Goal: Task Accomplishment & Management: Use online tool/utility

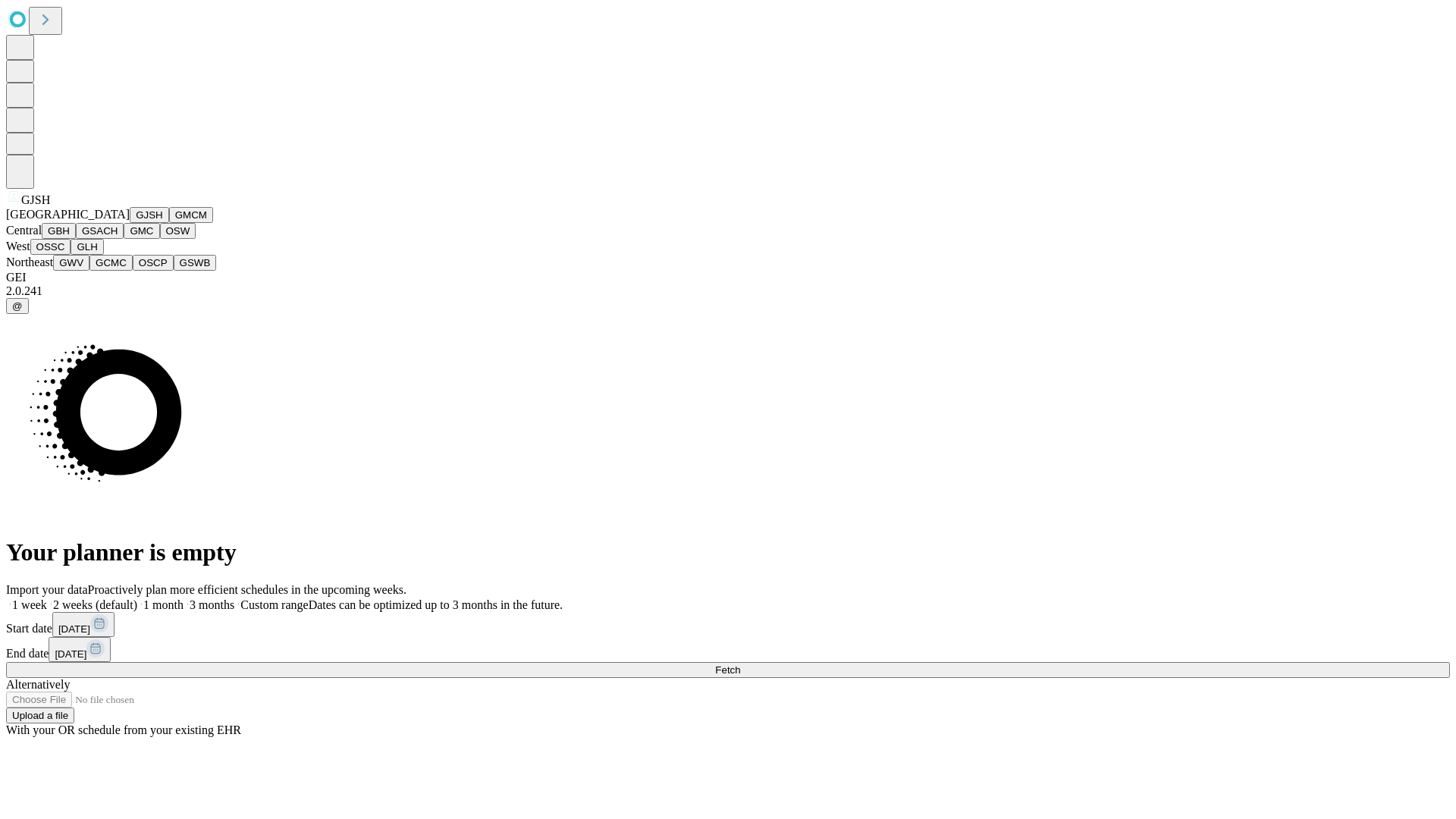
click at [130, 223] on button "GJSH" at bounding box center [149, 215] width 39 height 16
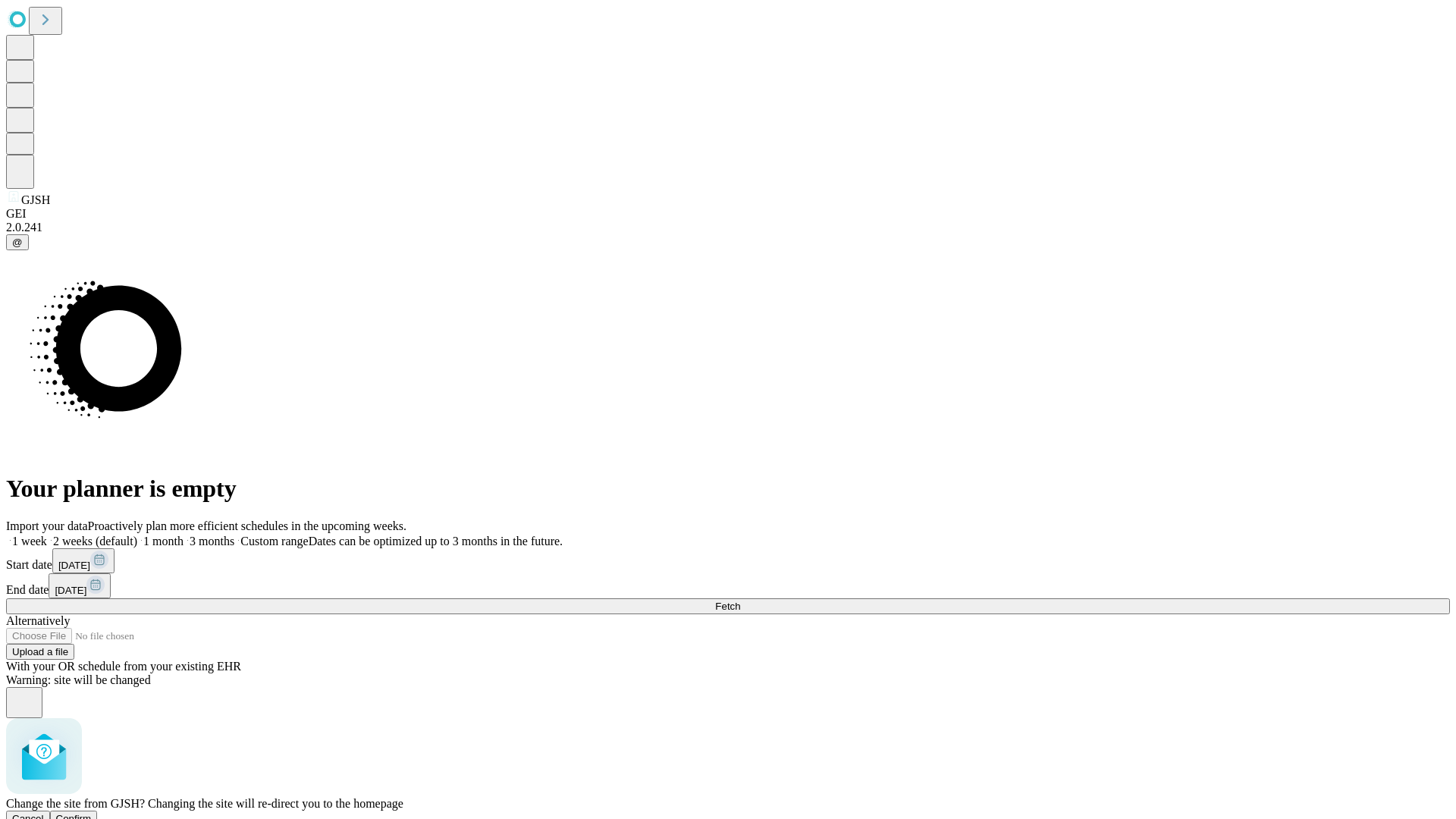
click at [92, 813] on span "Confirm" at bounding box center [74, 818] width 36 height 12
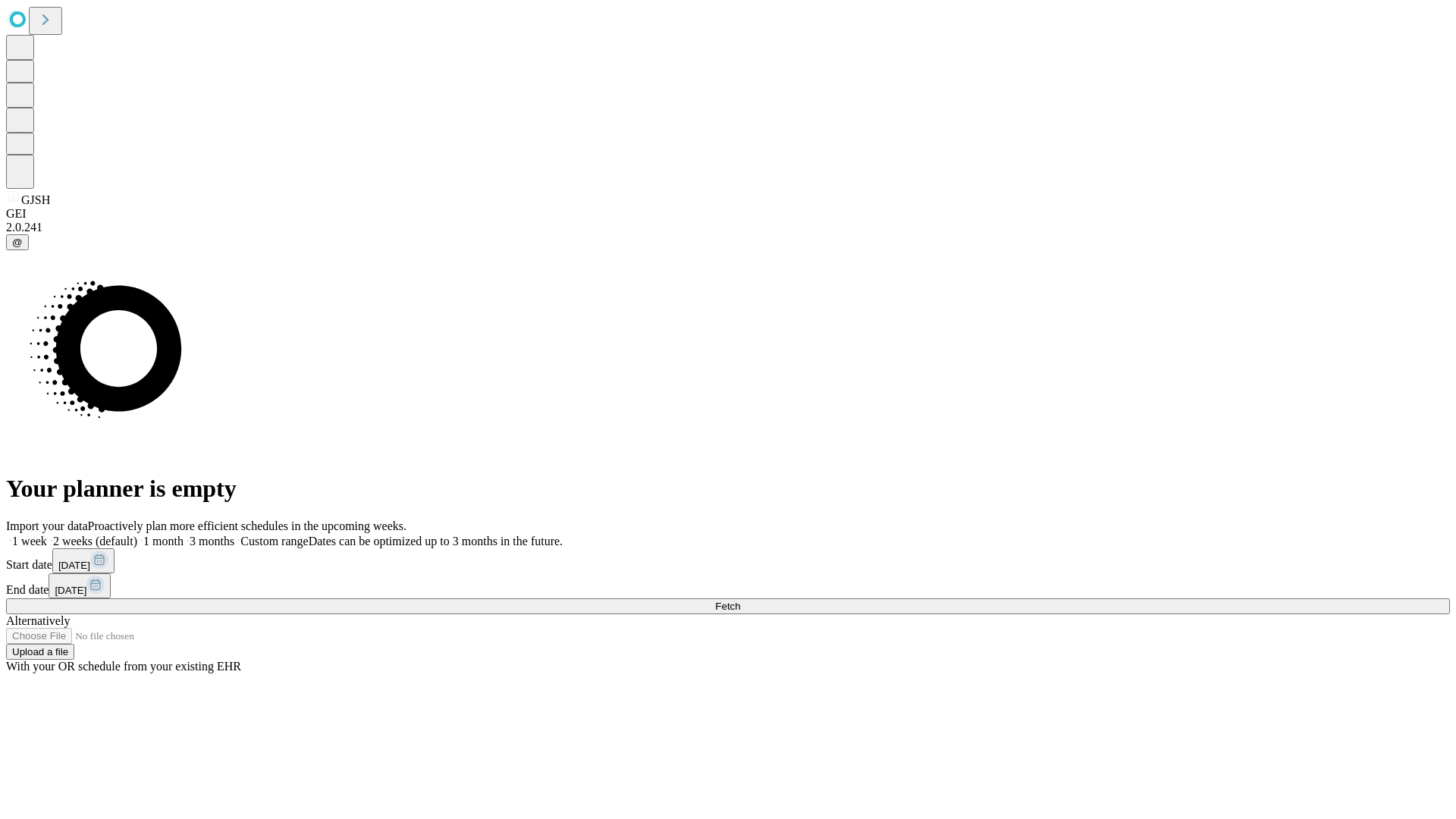
click at [138, 535] on label "2 weeks (default)" at bounding box center [92, 541] width 90 height 13
click at [740, 601] on span "Fetch" at bounding box center [728, 606] width 25 height 12
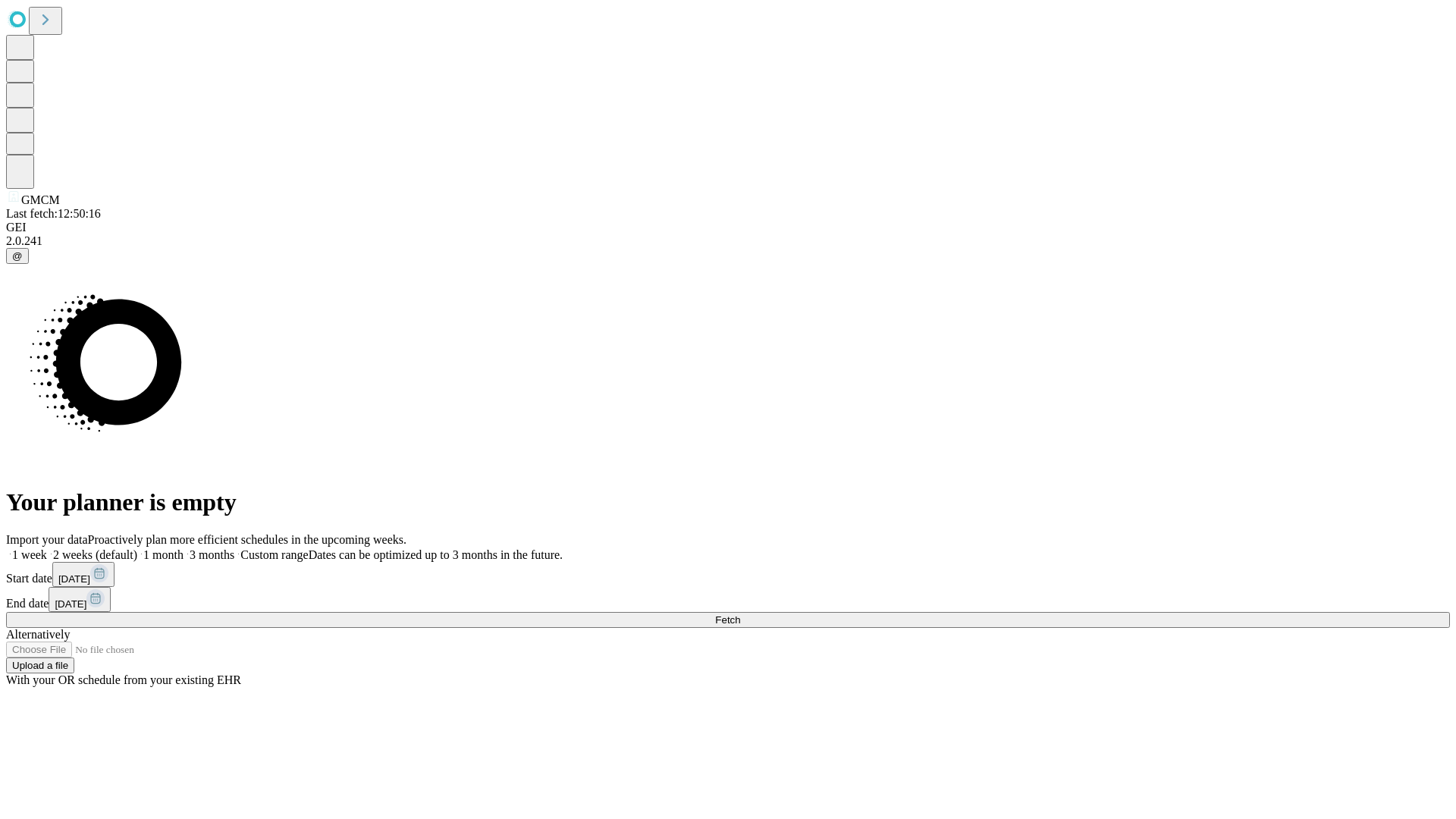
click at [138, 548] on label "2 weeks (default)" at bounding box center [92, 554] width 90 height 13
click at [740, 614] on span "Fetch" at bounding box center [728, 620] width 25 height 12
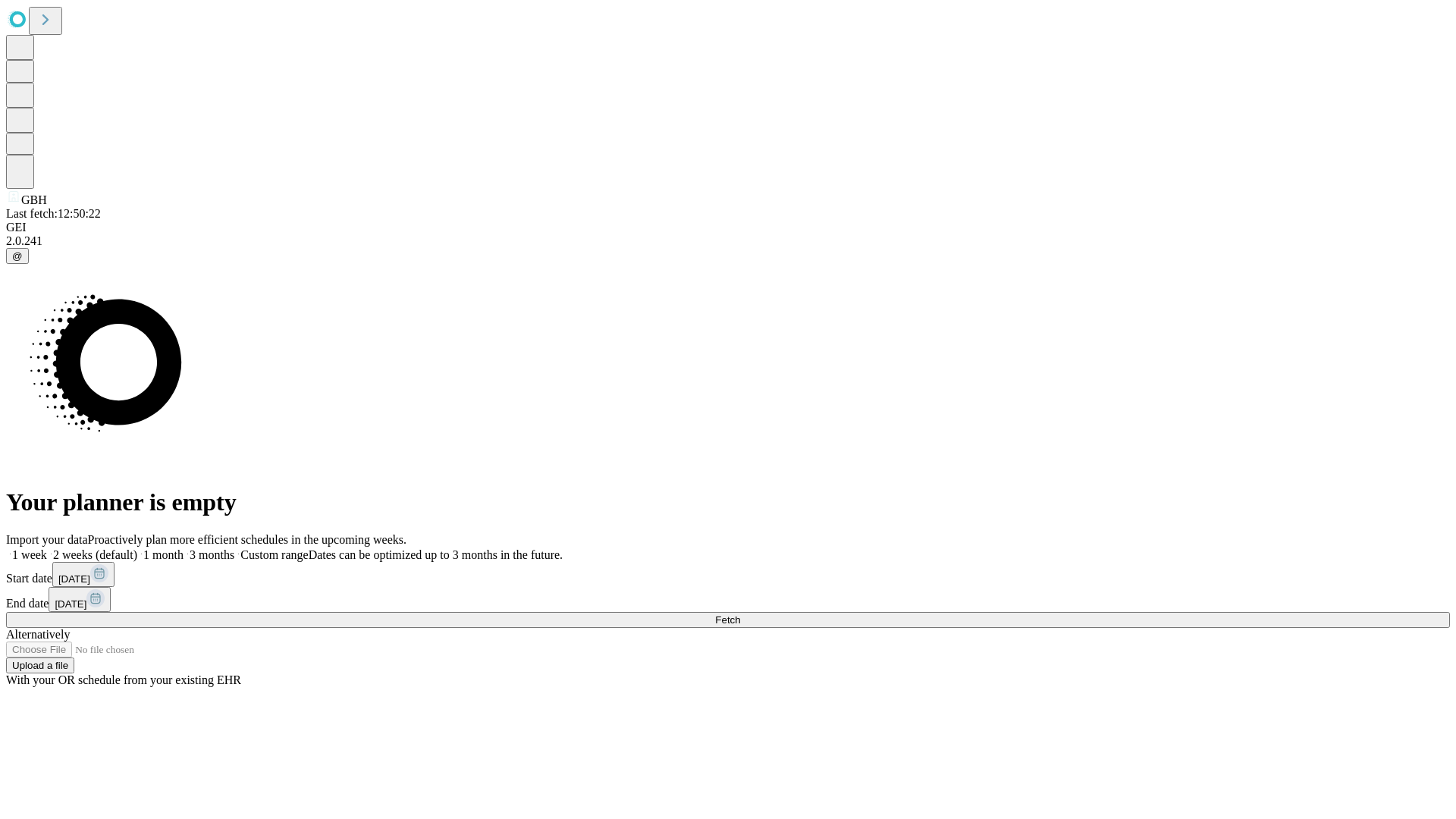
click at [138, 548] on label "2 weeks (default)" at bounding box center [92, 554] width 90 height 13
click at [740, 614] on span "Fetch" at bounding box center [728, 620] width 25 height 12
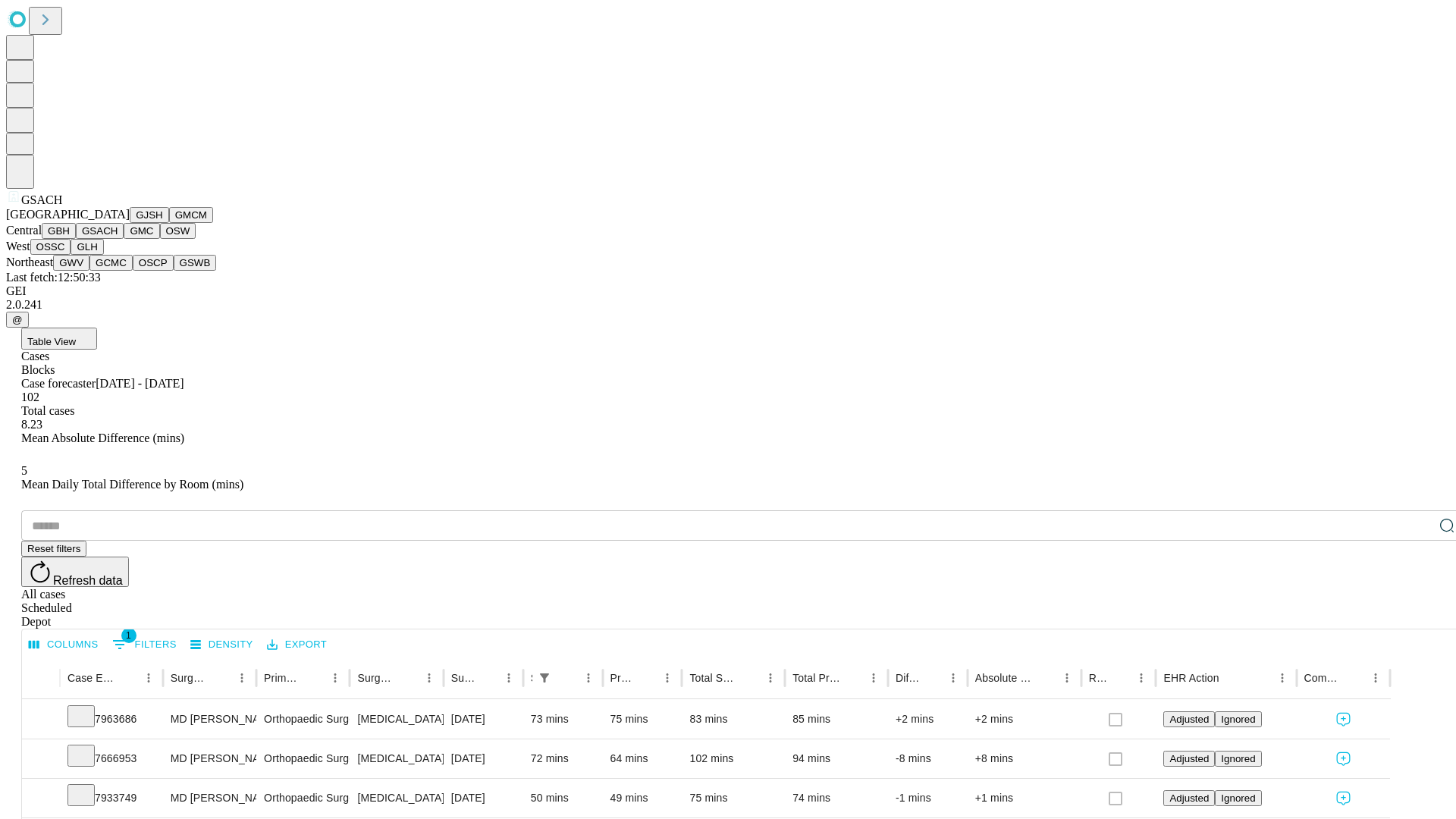
click at [123, 239] on button "GMC" at bounding box center [141, 231] width 36 height 16
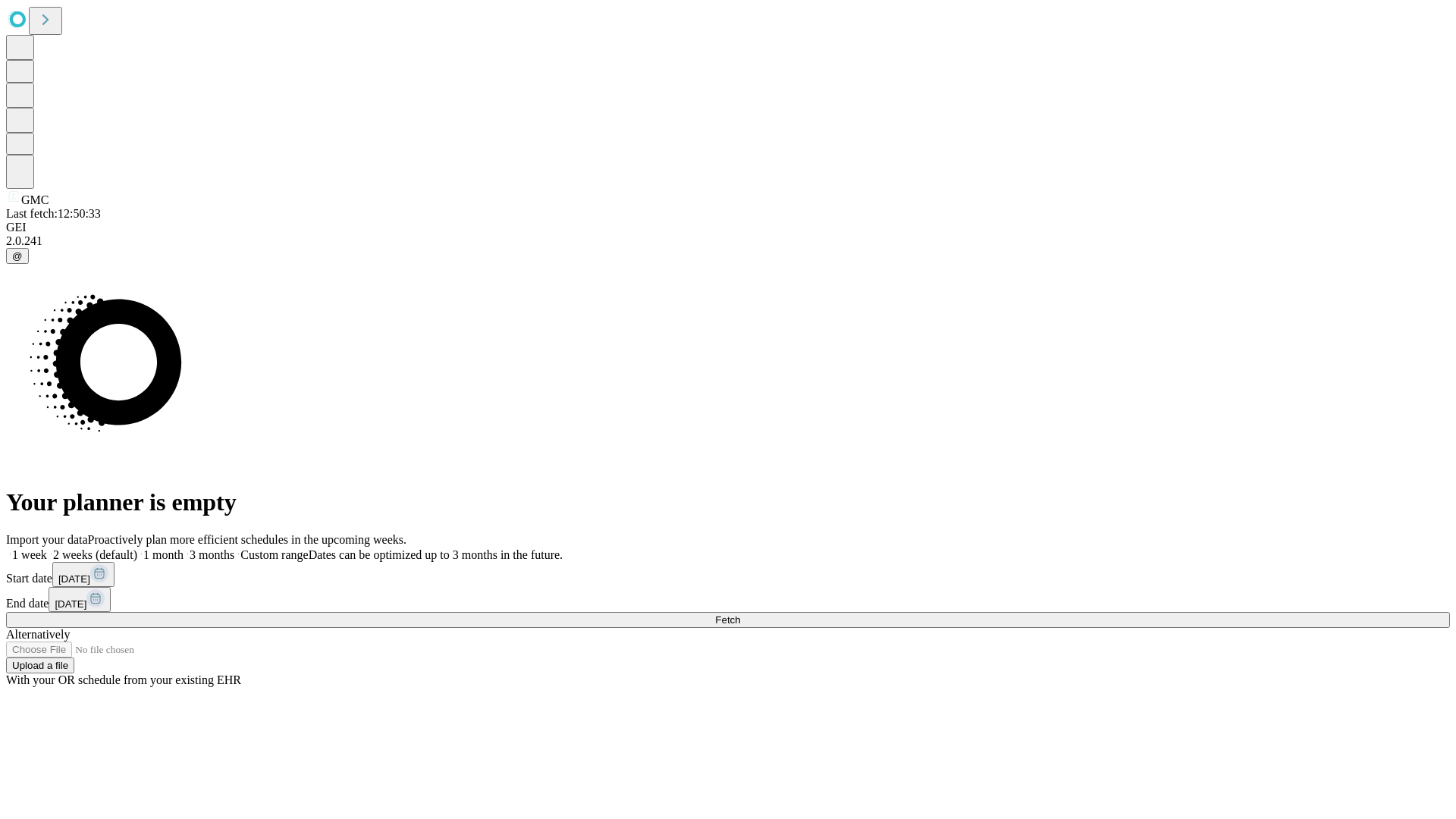
click at [138, 548] on label "2 weeks (default)" at bounding box center [92, 554] width 90 height 13
click at [740, 614] on span "Fetch" at bounding box center [728, 620] width 25 height 12
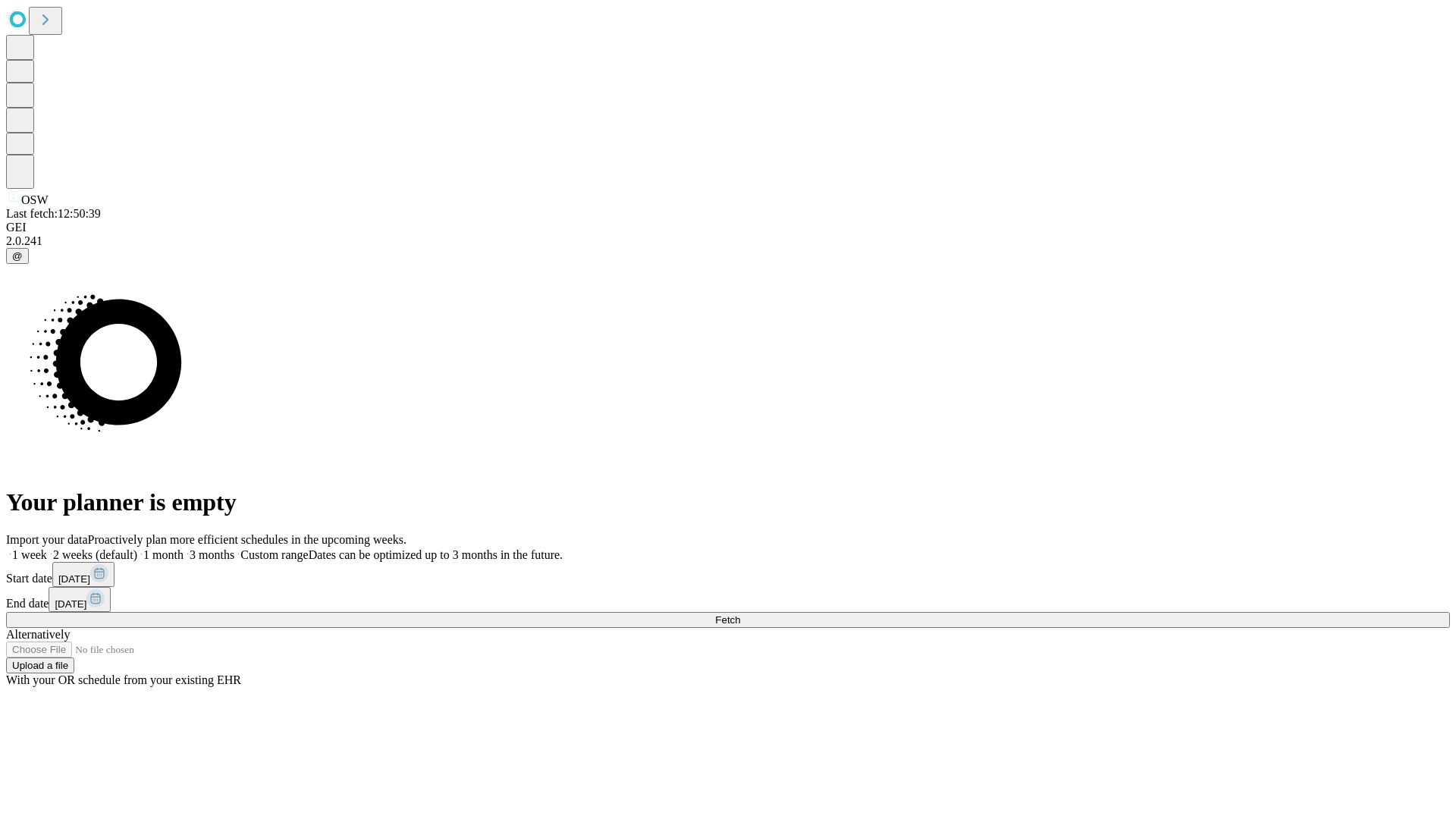
click at [138, 548] on label "2 weeks (default)" at bounding box center [92, 554] width 90 height 13
click at [740, 614] on span "Fetch" at bounding box center [728, 620] width 25 height 12
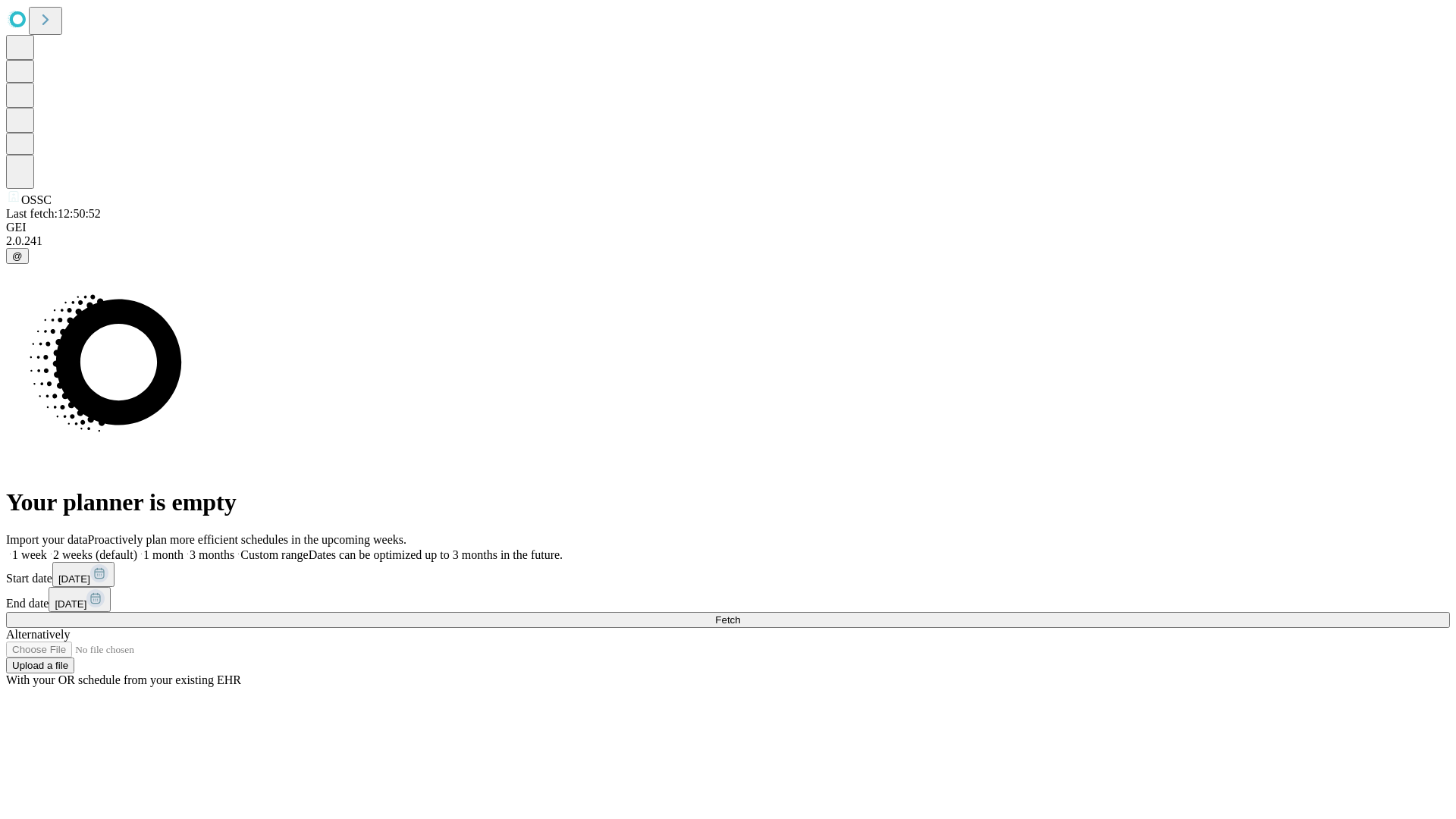
click at [138, 548] on label "2 weeks (default)" at bounding box center [92, 554] width 90 height 13
click at [740, 614] on span "Fetch" at bounding box center [728, 620] width 25 height 12
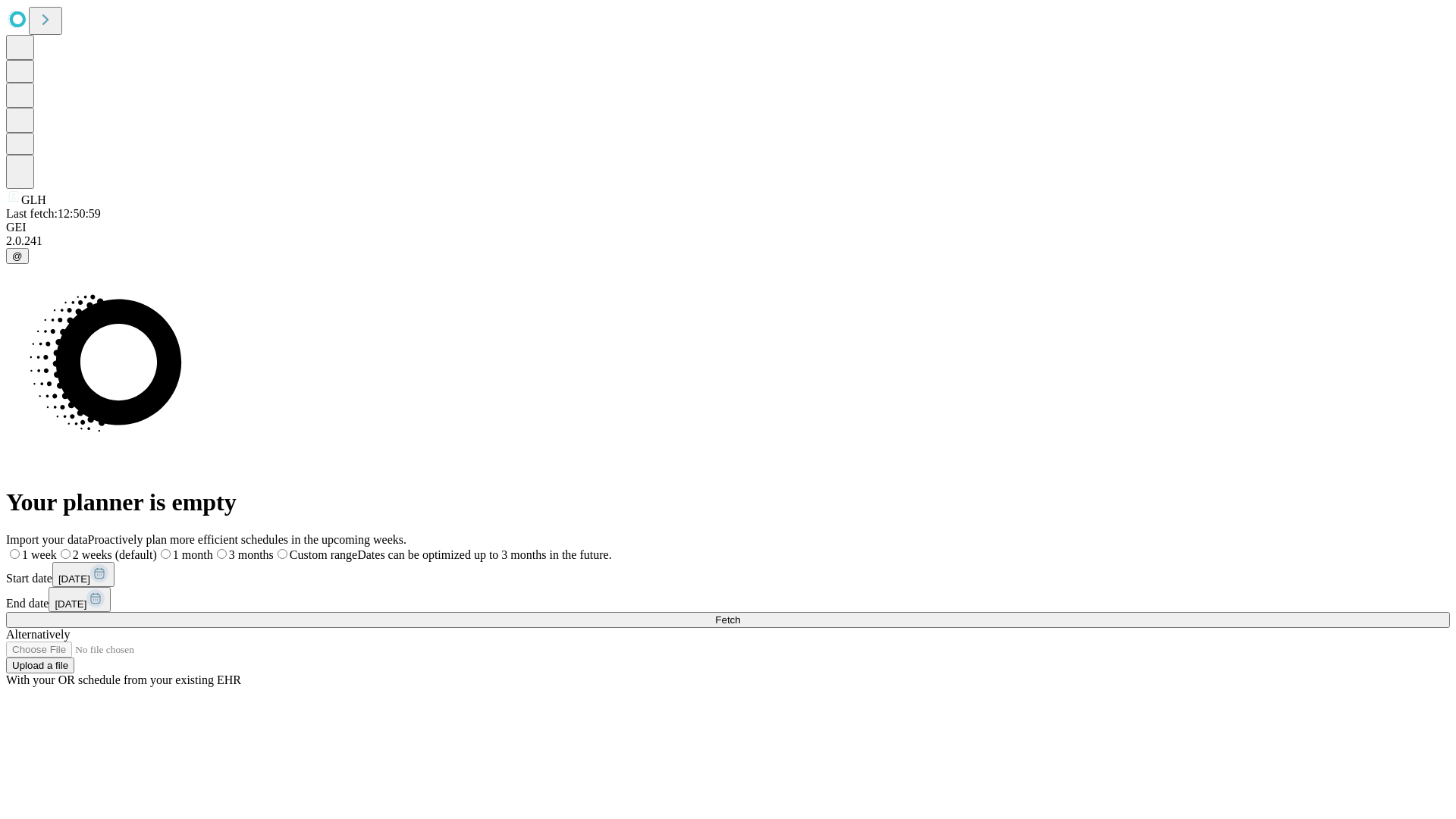
click at [157, 548] on label "2 weeks (default)" at bounding box center [107, 554] width 100 height 13
click at [740, 614] on span "Fetch" at bounding box center [728, 620] width 25 height 12
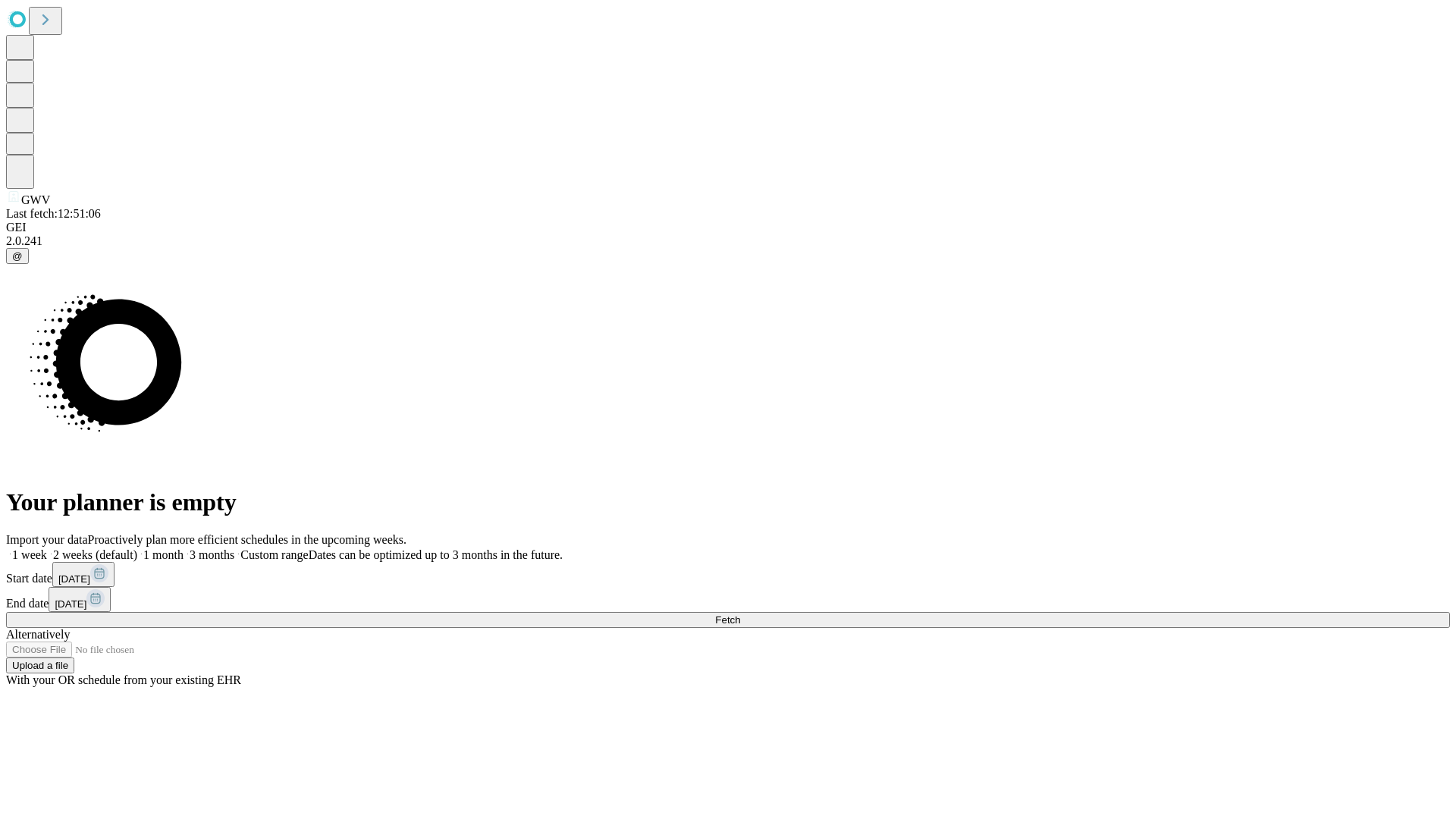
click at [740, 614] on span "Fetch" at bounding box center [728, 620] width 25 height 12
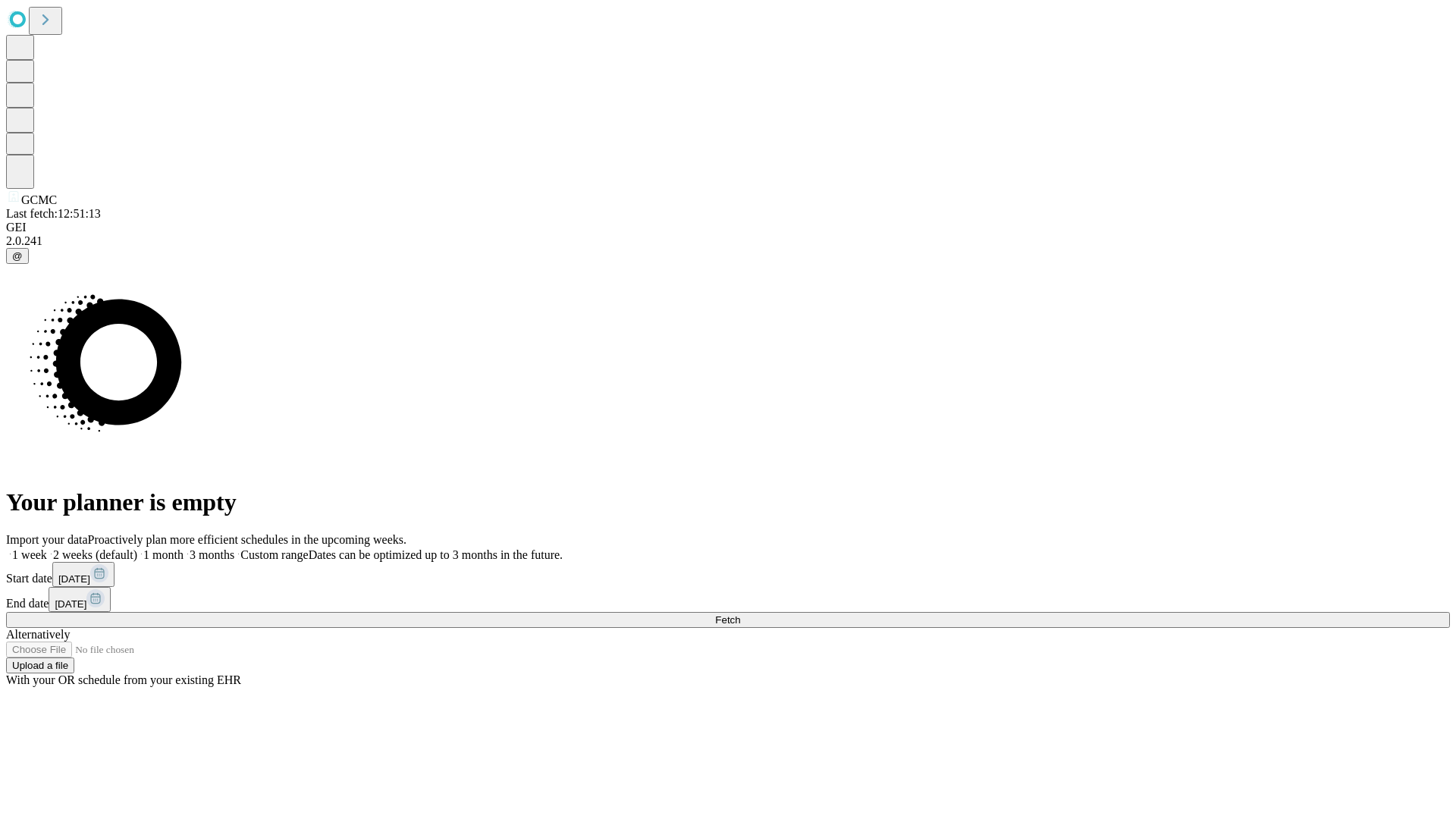
click at [740, 614] on span "Fetch" at bounding box center [728, 620] width 25 height 12
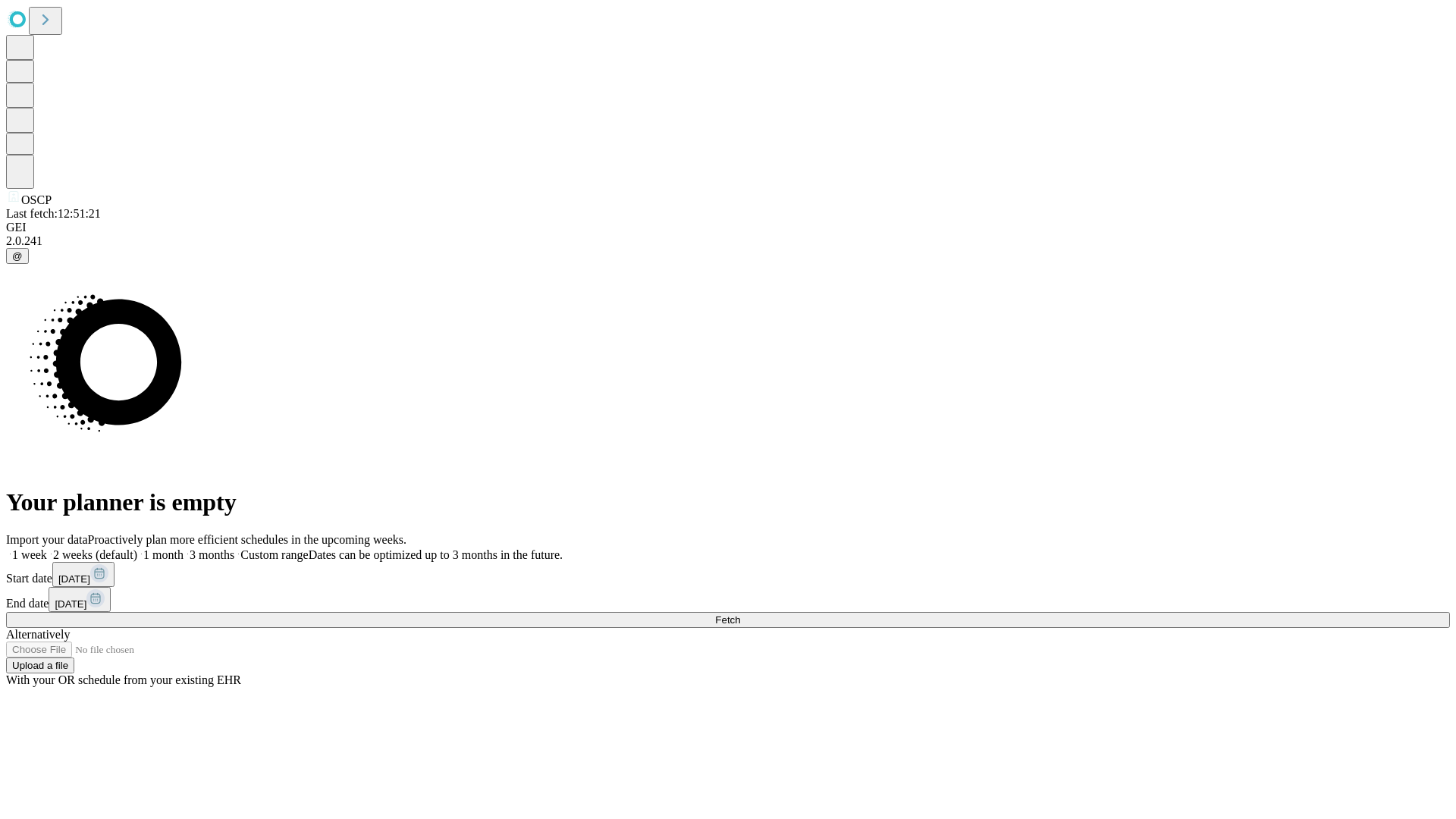
click at [138, 548] on label "2 weeks (default)" at bounding box center [92, 554] width 90 height 13
click at [740, 614] on span "Fetch" at bounding box center [728, 620] width 25 height 12
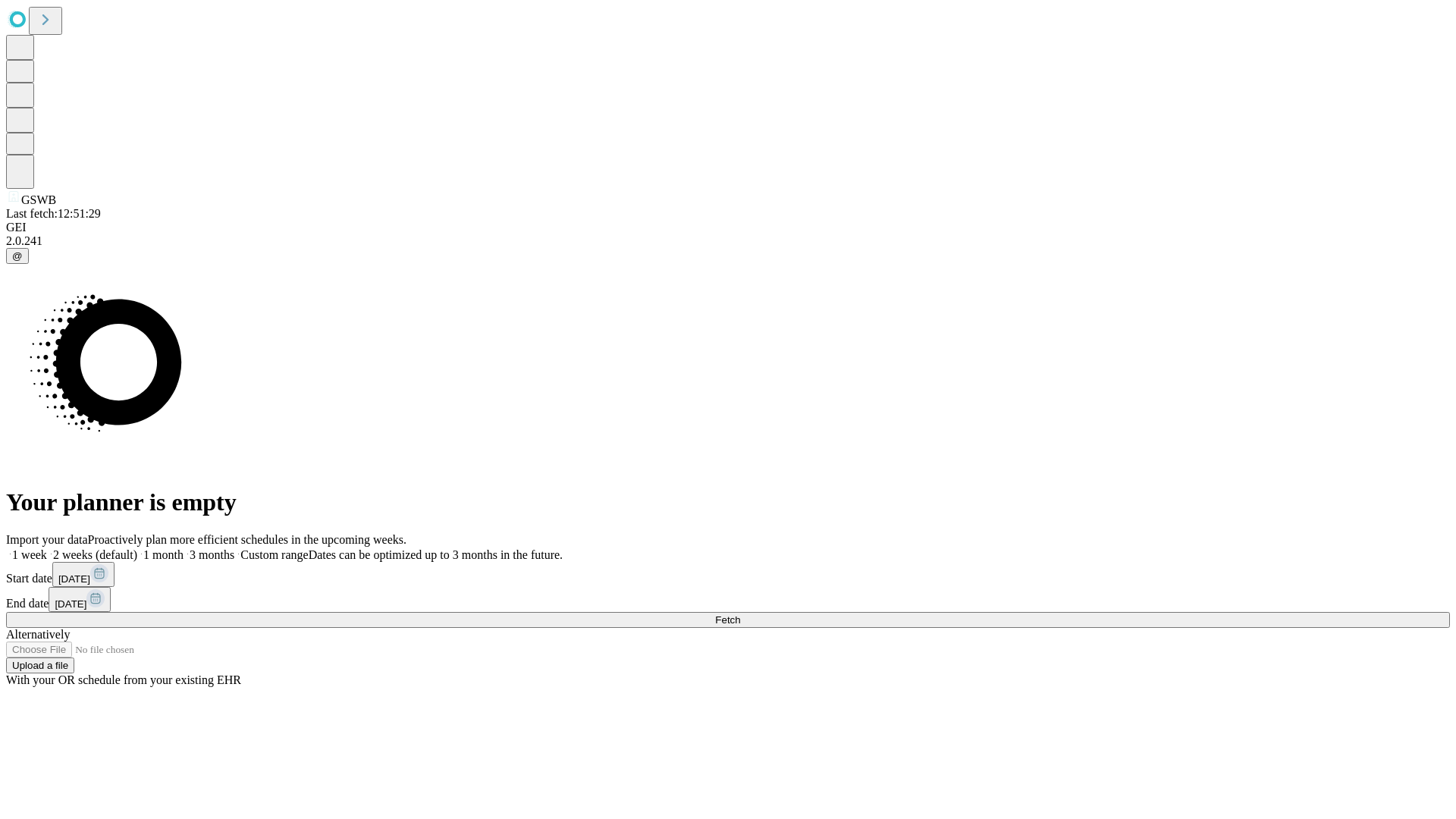
click at [138, 548] on label "2 weeks (default)" at bounding box center [92, 554] width 90 height 13
click at [740, 614] on span "Fetch" at bounding box center [728, 620] width 25 height 12
